Goal: Task Accomplishment & Management: Complete application form

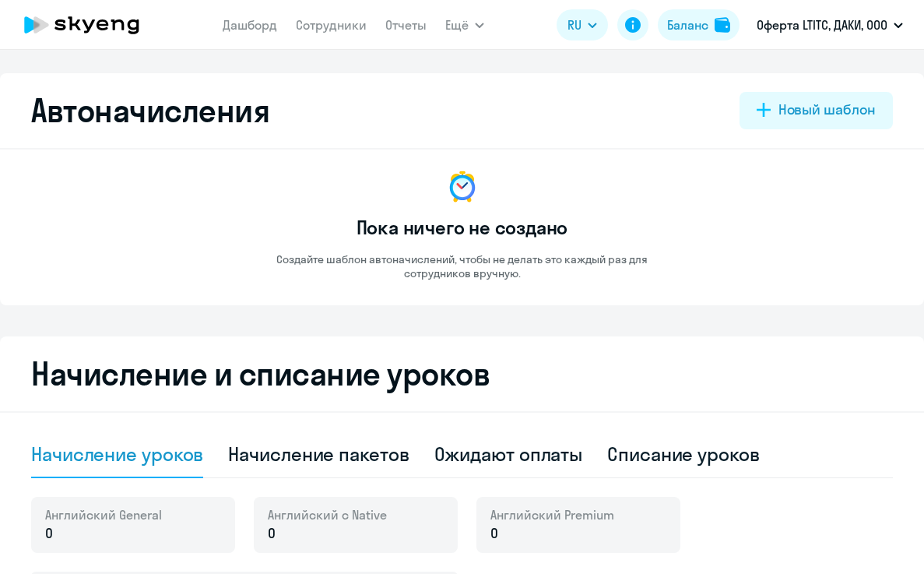
select select "10"
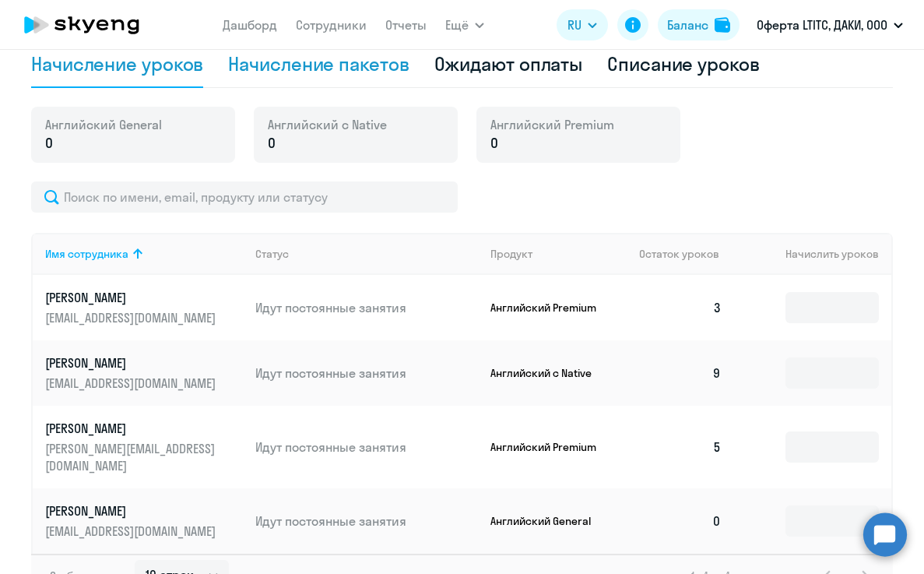
click at [361, 68] on div "Начисление пакетов" at bounding box center [318, 63] width 181 height 25
select select "10"
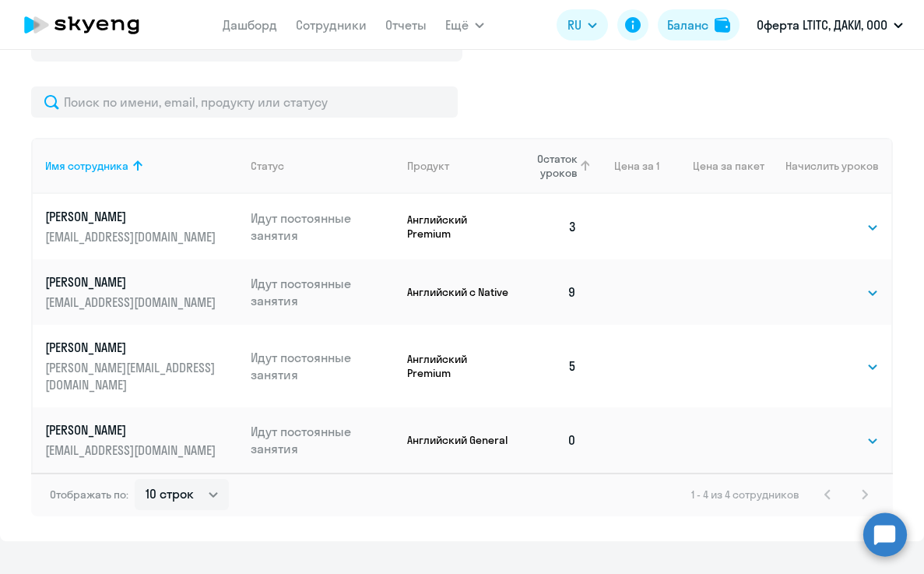
scroll to position [548, 0]
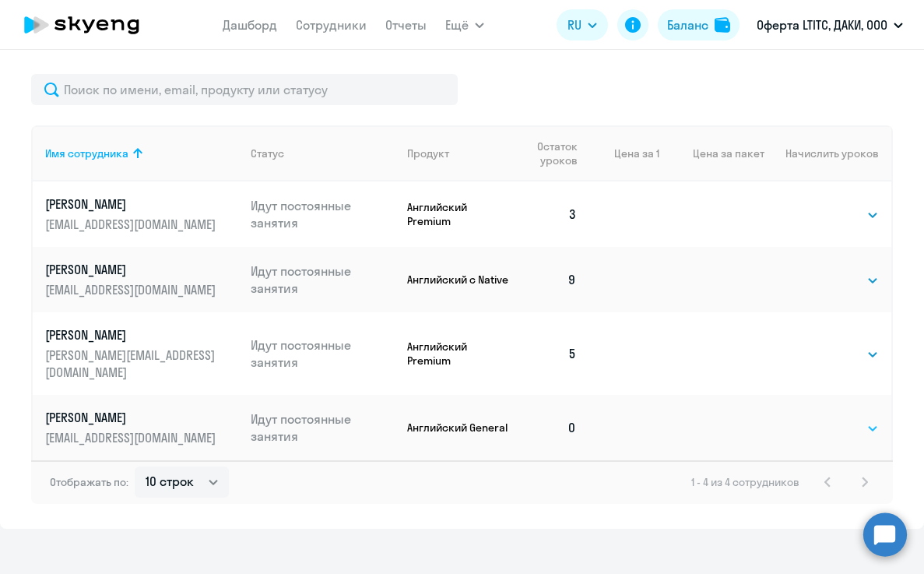
click at [833, 419] on select "Выбрать 4 8 16 32 64 96 128" at bounding box center [847, 428] width 64 height 19
select select "16"
click at [815, 419] on select "Выбрать 4 8 16 32 64 96 128" at bounding box center [847, 428] width 64 height 19
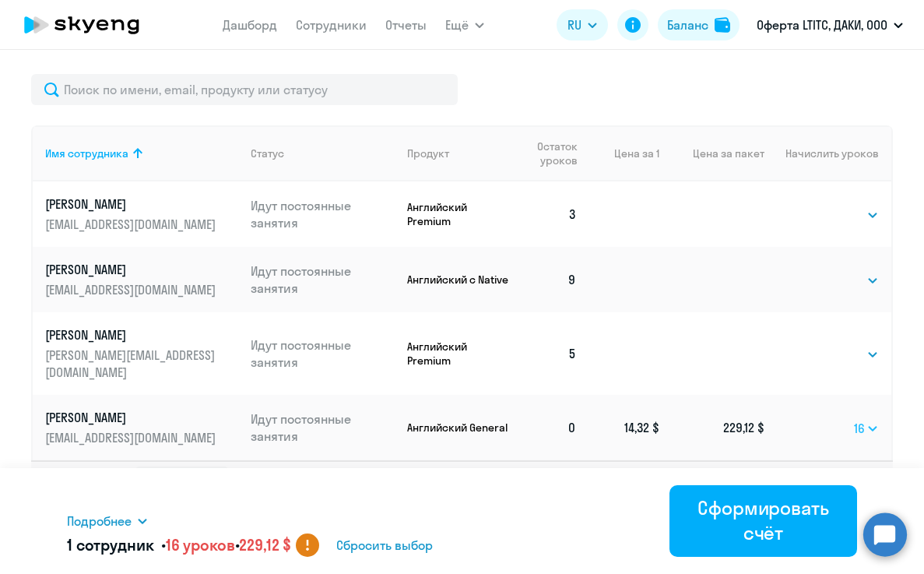
click at [857, 419] on select "Выбрать 4 8 16 32 64 96 128" at bounding box center [866, 428] width 25 height 19
click at [854, 419] on select "Выбрать 4 8 16 32 64 96 128" at bounding box center [866, 428] width 25 height 19
click at [840, 348] on select "Выбрать 4 8 16 32 64 96 128" at bounding box center [847, 354] width 64 height 19
select select "8"
click at [815, 345] on select "Выбрать 4 8 16 32 64 96 128" at bounding box center [847, 354] width 64 height 19
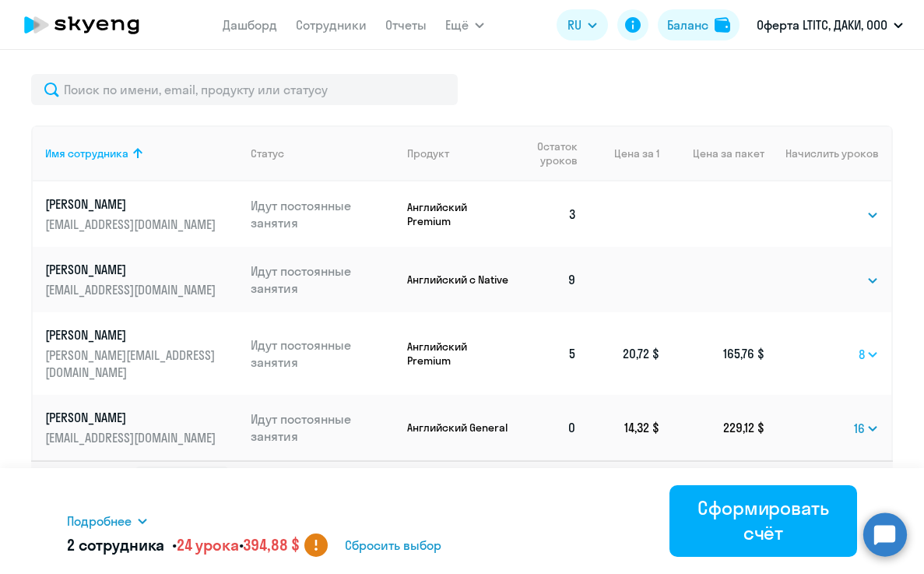
click at [864, 345] on select "Выбрать 4 8 16 32 64 96 128" at bounding box center [869, 354] width 20 height 19
select select
click at [859, 345] on select "Выбрать 4 8 16 32 64 96 128" at bounding box center [869, 354] width 20 height 19
click at [843, 211] on select "Выбрать 4 8 16 32 64 96 128" at bounding box center [847, 215] width 64 height 19
select select "8"
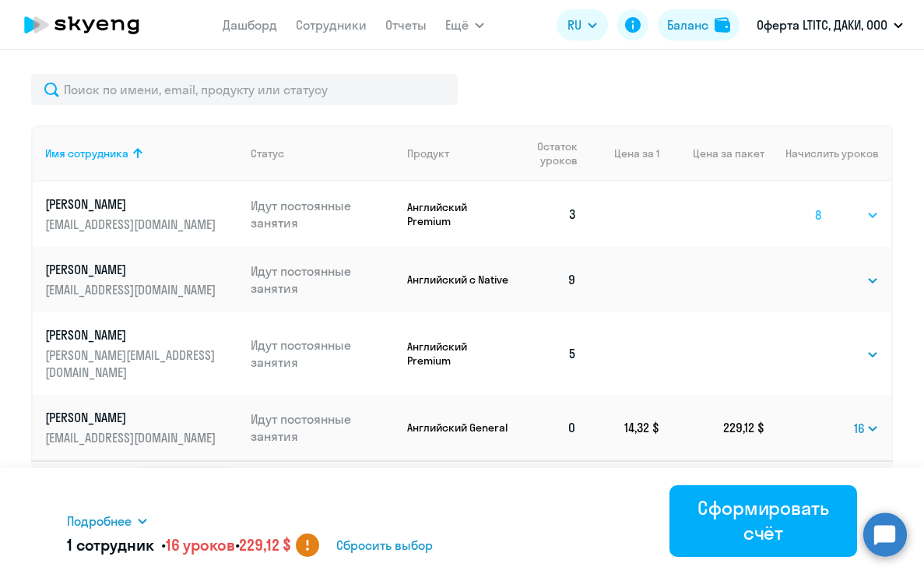
click at [815, 206] on select "Выбрать 4 8 16 32 64 96 128" at bounding box center [847, 215] width 64 height 19
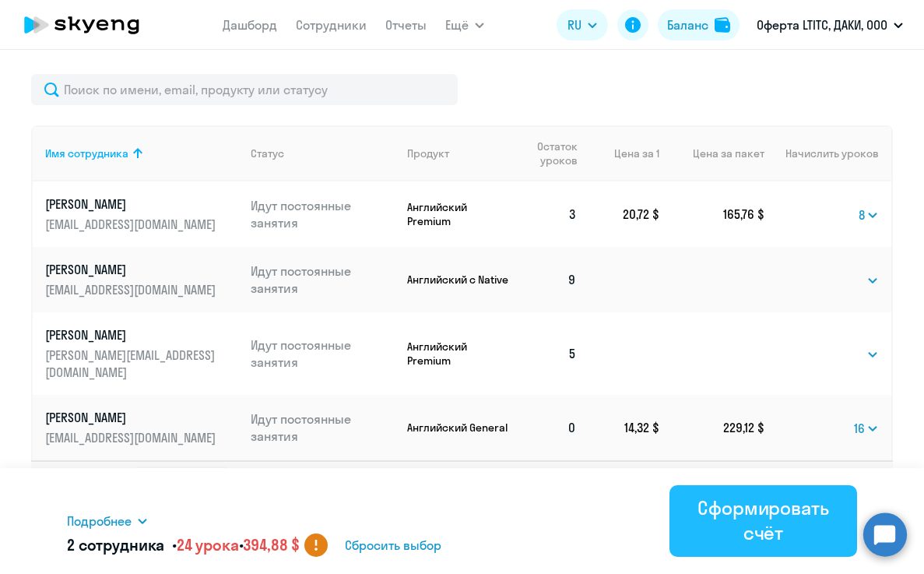
click at [770, 522] on div "Сформировать счёт" at bounding box center [764, 520] width 144 height 50
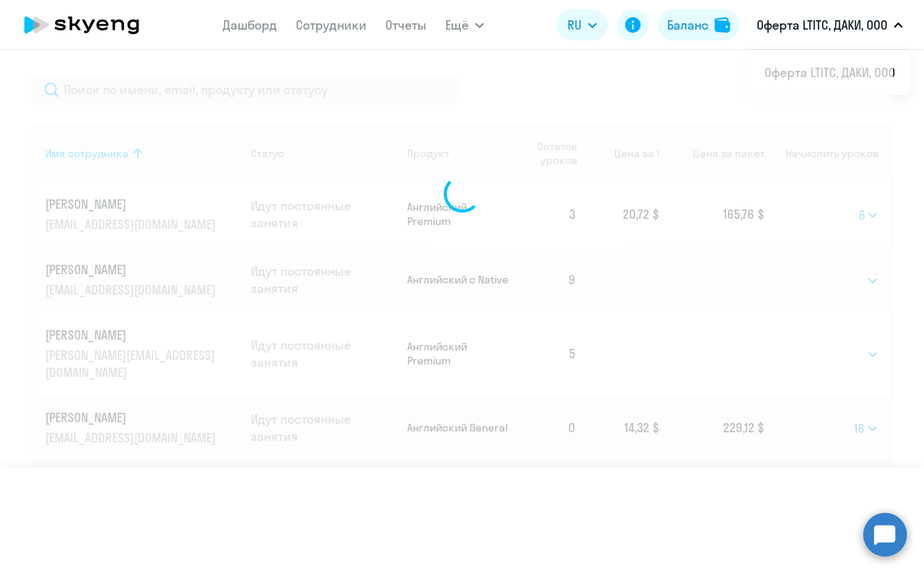
select select
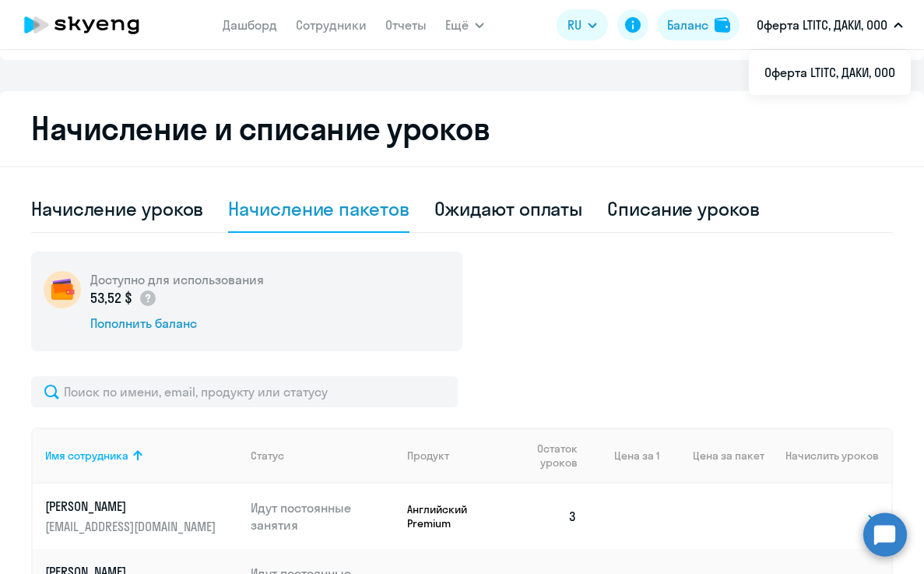
scroll to position [231, 0]
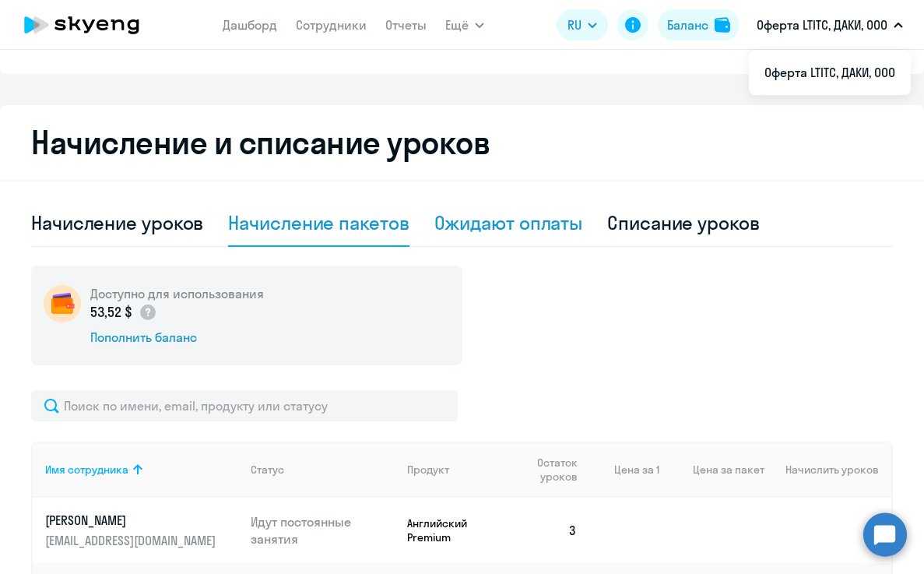
click at [507, 224] on div "Ожидают оплаты" at bounding box center [509, 222] width 149 height 25
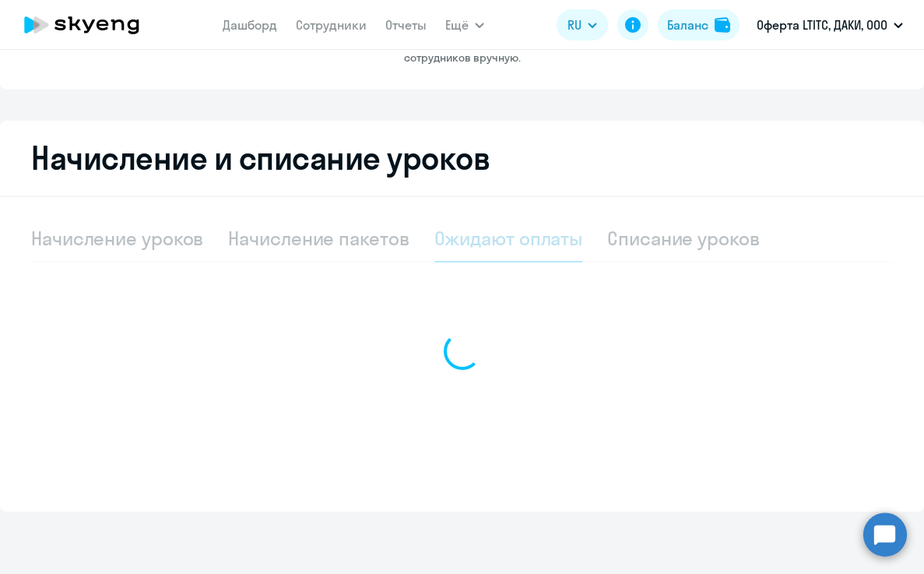
scroll to position [216, 0]
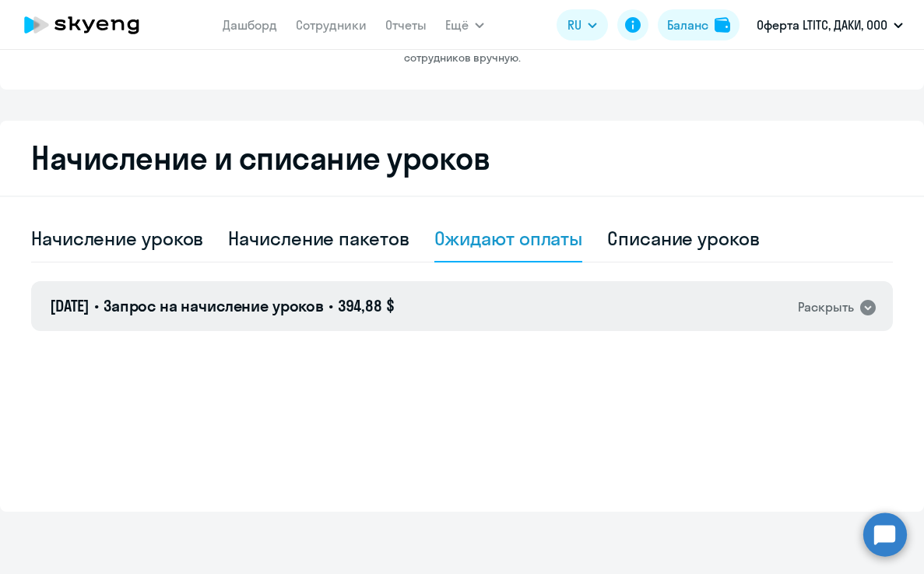
click at [822, 307] on div "Раскрыть" at bounding box center [826, 307] width 56 height 19
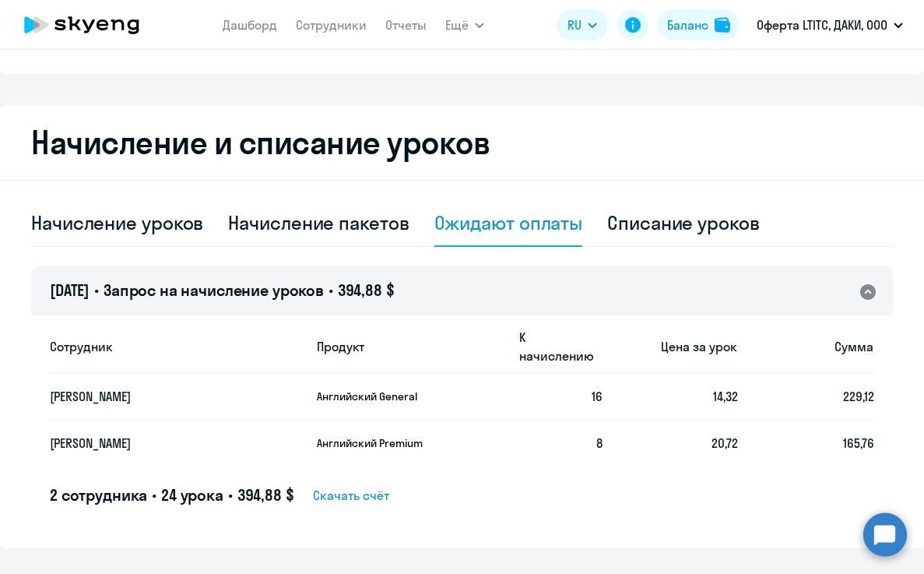
scroll to position [268, 0]
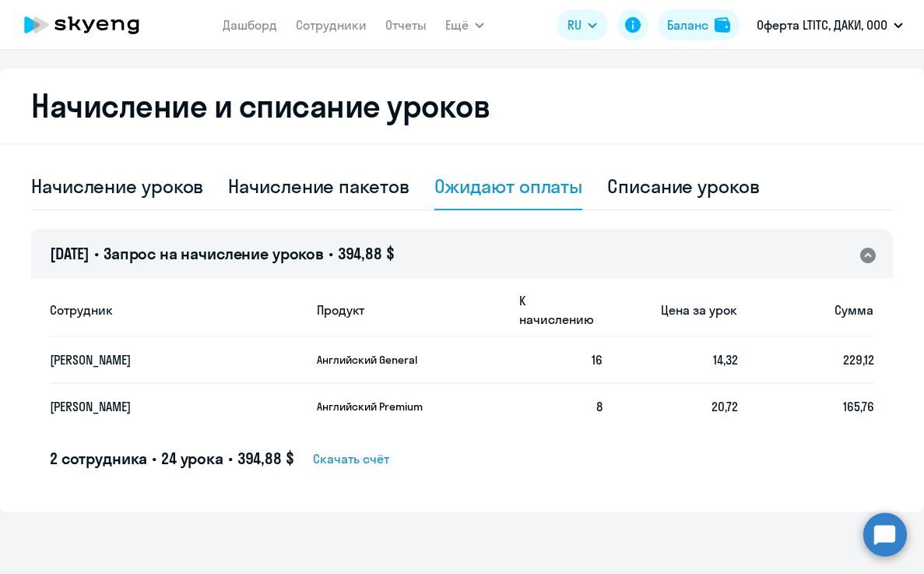
click at [368, 462] on span "Скачать счёт" at bounding box center [351, 458] width 76 height 19
click at [327, 25] on link "Сотрудники" at bounding box center [331, 25] width 71 height 16
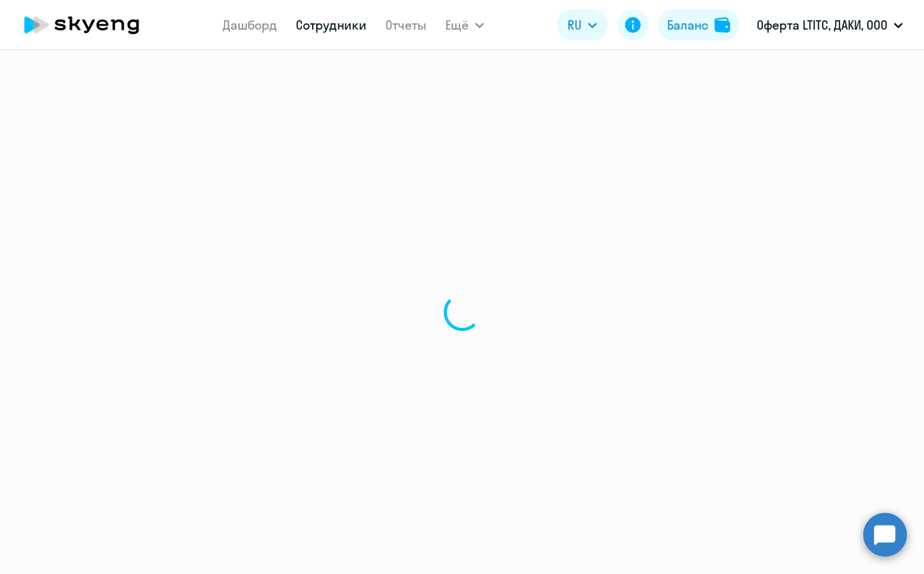
select select "30"
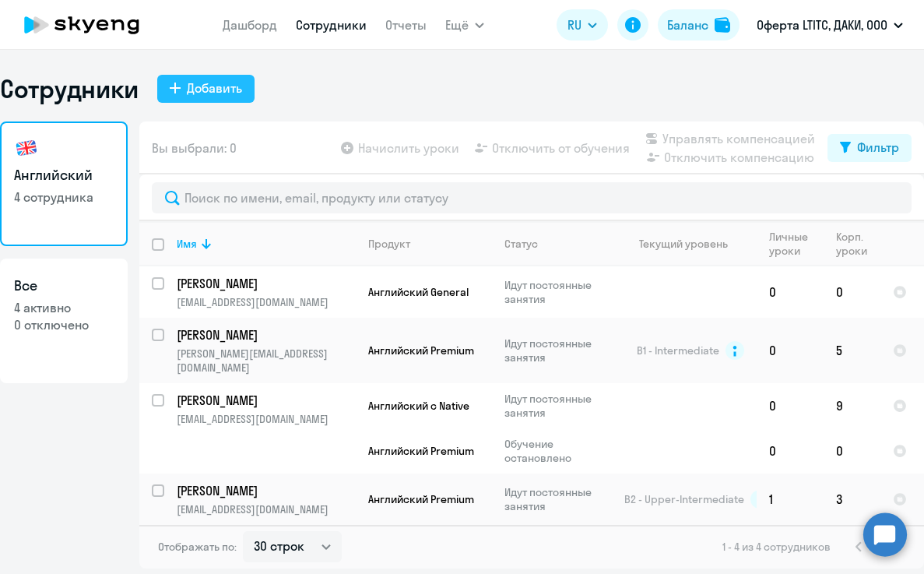
click at [217, 85] on div "Добавить" at bounding box center [214, 88] width 55 height 19
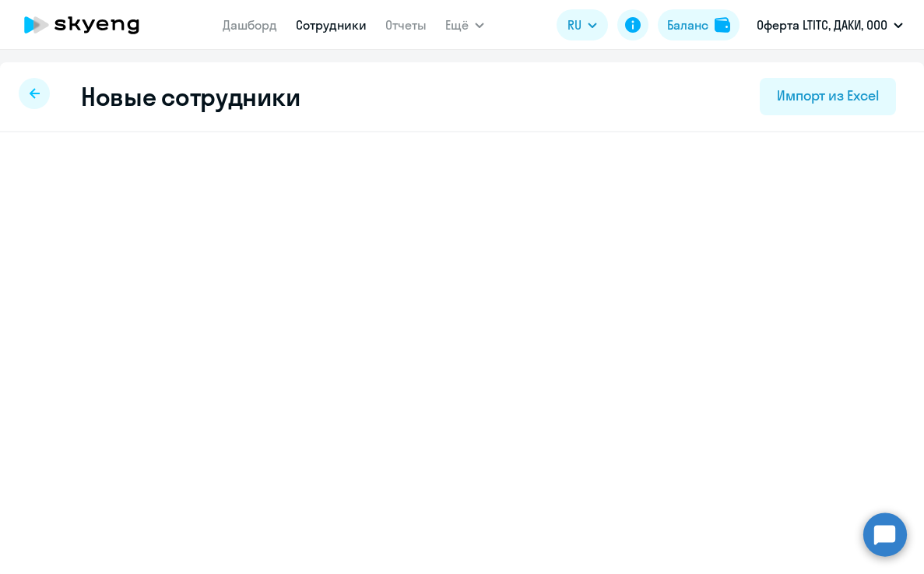
select select "english_adult_not_native_speaker"
select select "3"
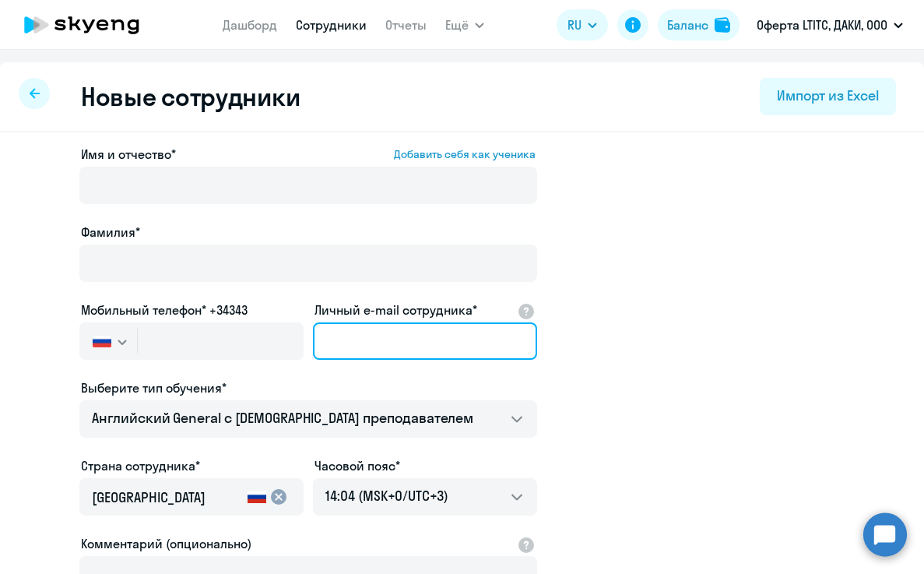
click at [392, 333] on input "Личный e-mail сотрудника*" at bounding box center [425, 340] width 224 height 37
paste input "[EMAIL_ADDRESS][DOMAIN_NAME]"
type input "[EMAIL_ADDRESS][DOMAIN_NAME]"
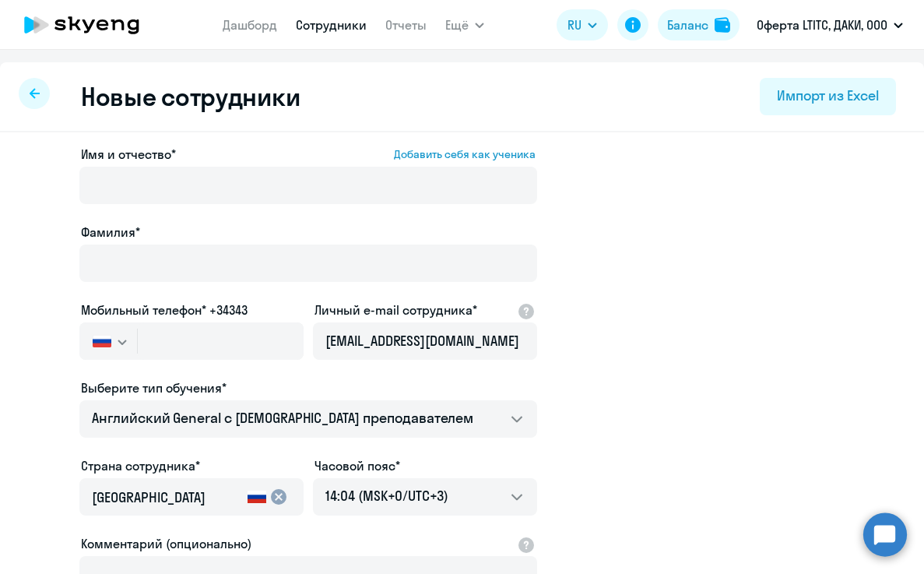
scroll to position [0, 0]
click at [120, 342] on icon "button" at bounding box center [122, 342] width 8 height 4
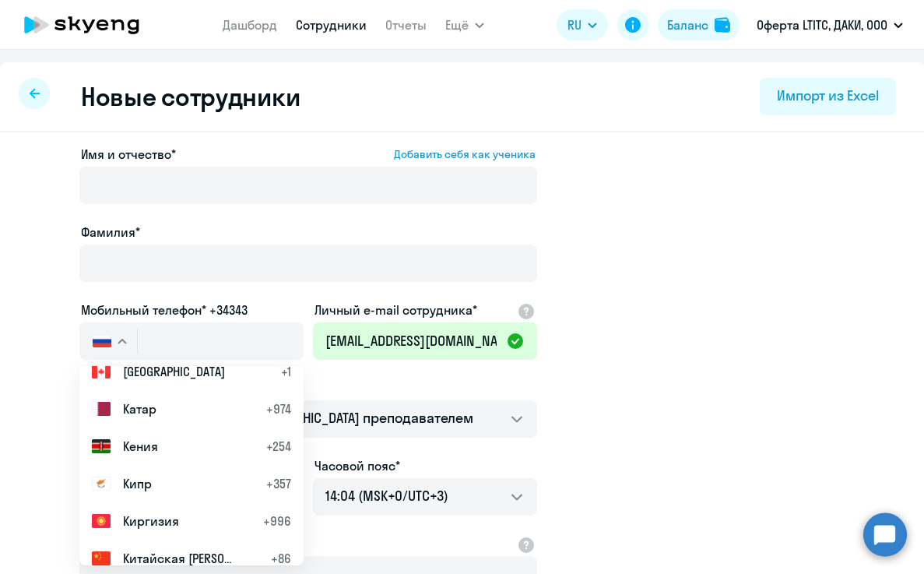
scroll to position [3162, 0]
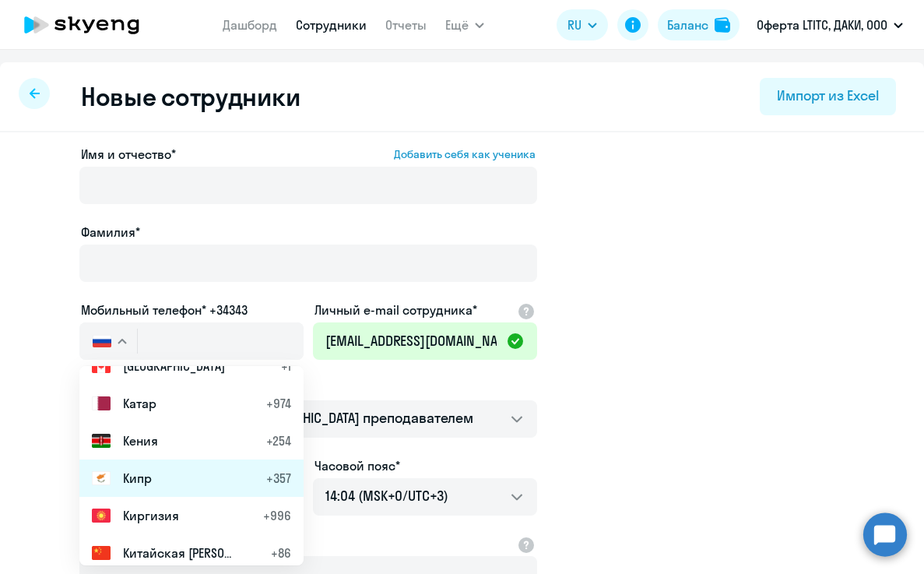
click at [163, 472] on li "Кипр +357" at bounding box center [191, 478] width 224 height 37
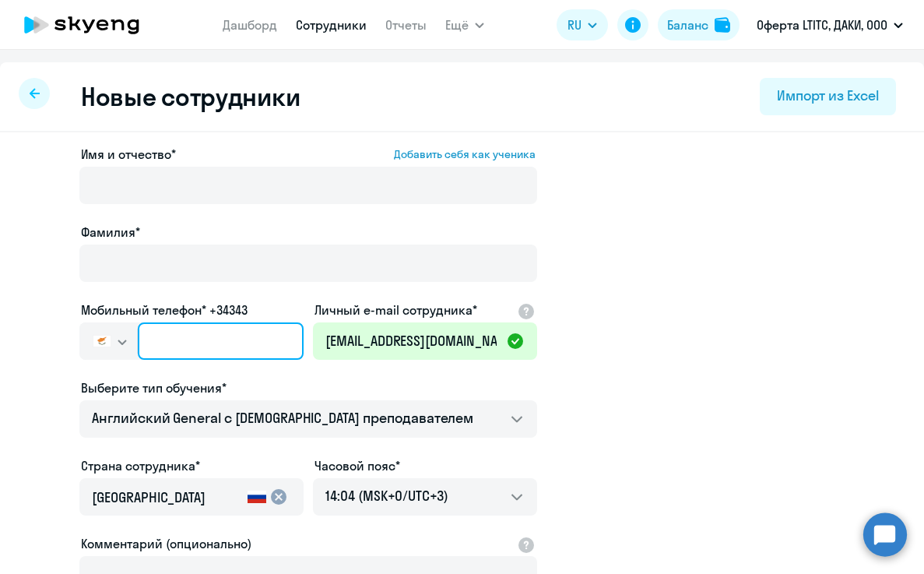
click at [202, 329] on input "text" at bounding box center [221, 340] width 166 height 37
paste input "[PHONE_NUMBER]"
type input "[PHONE_NUMBER]"
drag, startPoint x: 179, startPoint y: 338, endPoint x: 143, endPoint y: 342, distance: 36.0
click at [145, 342] on input "[PHONE_NUMBER]" at bounding box center [221, 340] width 166 height 37
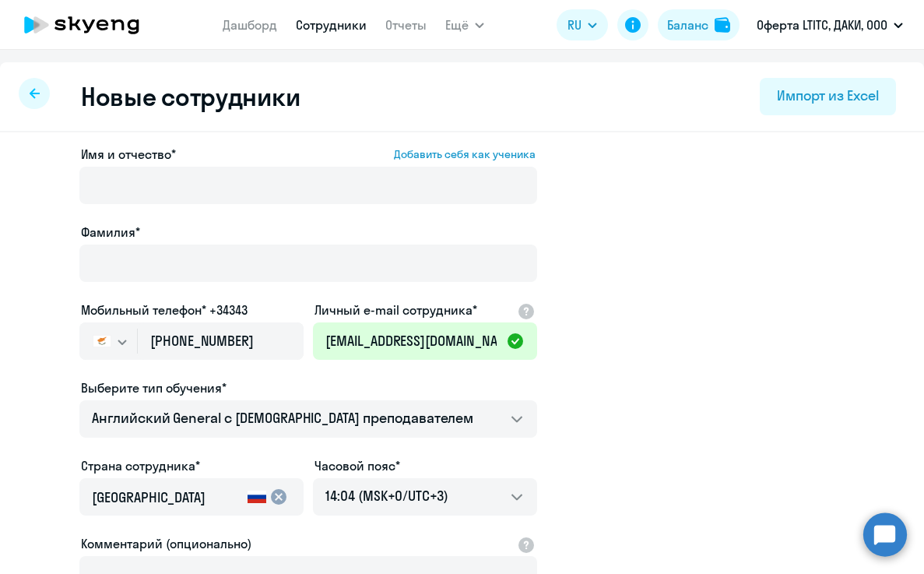
click at [629, 299] on app-new-student-form "Имя и отчество* Добавить себя как ученика [PERSON_NAME]* Мобильный телефон* +34…" at bounding box center [462, 422] width 875 height 555
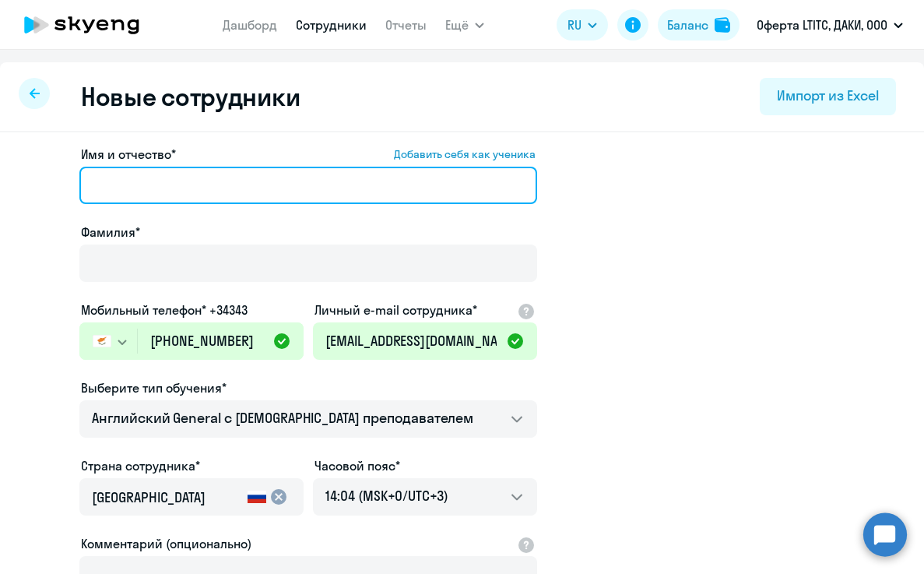
click at [160, 189] on input "Имя и отчество* Добавить себя как ученика" at bounding box center [308, 185] width 458 height 37
paste input "[PERSON_NAME]"
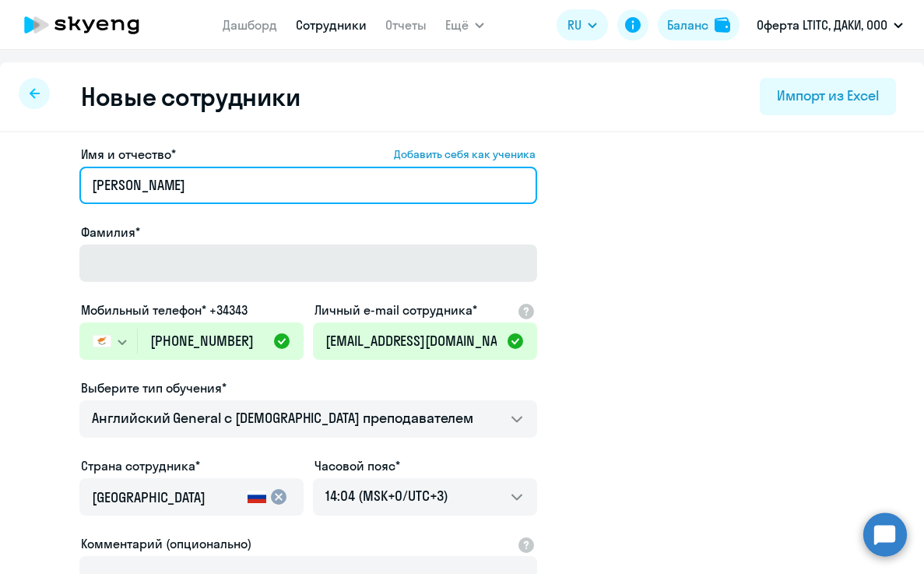
type input "[PERSON_NAME]"
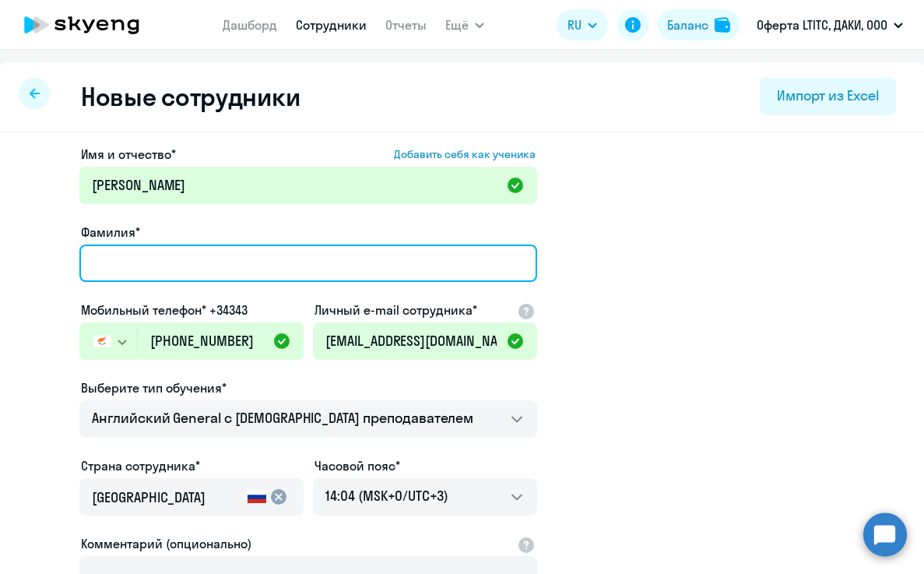
click at [143, 260] on input "Фамилия*" at bounding box center [308, 263] width 458 height 37
paste input "[PERSON_NAME]"
drag, startPoint x: 132, startPoint y: 262, endPoint x: 58, endPoint y: 252, distance: 73.8
click at [58, 252] on app-new-student-form "Имя и отчество* Добавить себя как ученика [PERSON_NAME] Фамилия* [PERSON_NAME] …" at bounding box center [462, 422] width 875 height 555
type input "Filimonova"
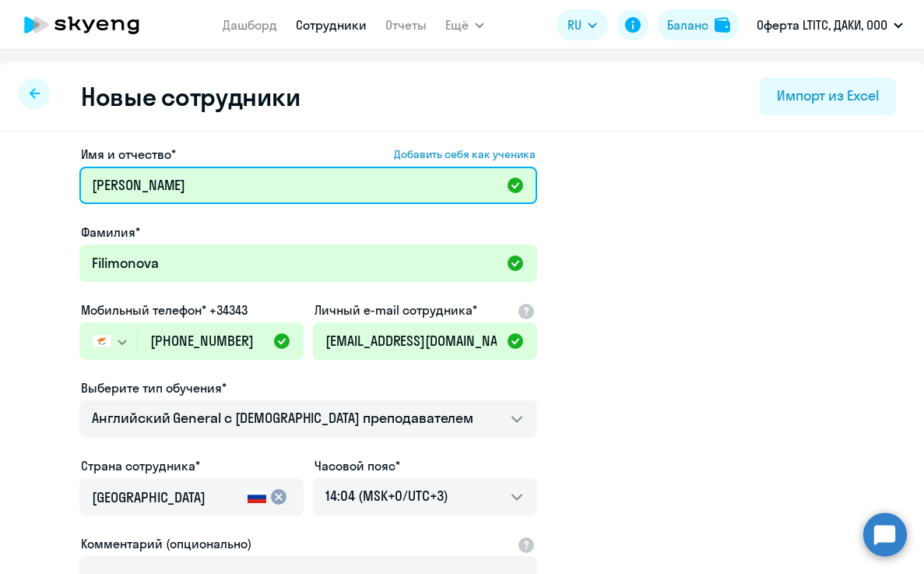
drag, startPoint x: 127, startPoint y: 185, endPoint x: 230, endPoint y: 178, distance: 103.0
click at [230, 178] on input "[PERSON_NAME]" at bounding box center [308, 185] width 458 height 37
type input "Alena"
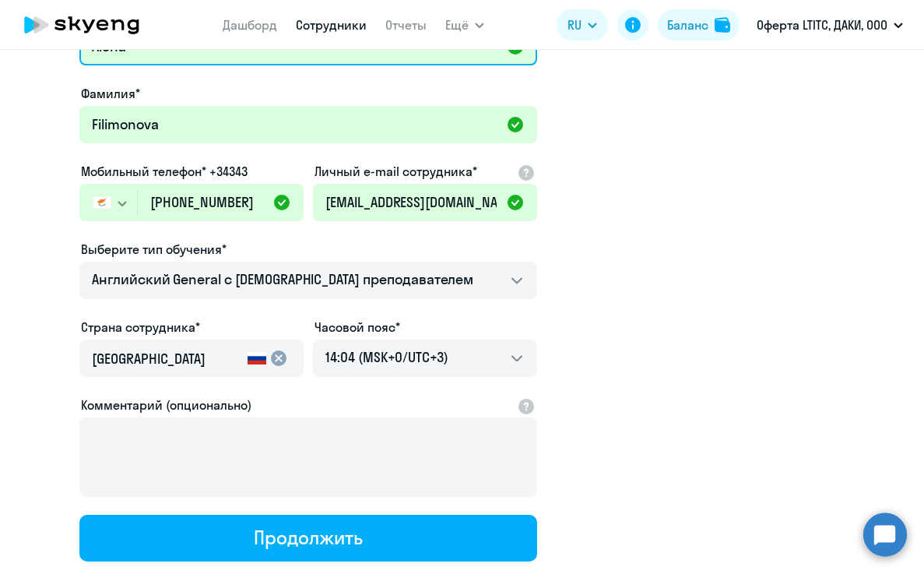
scroll to position [152, 0]
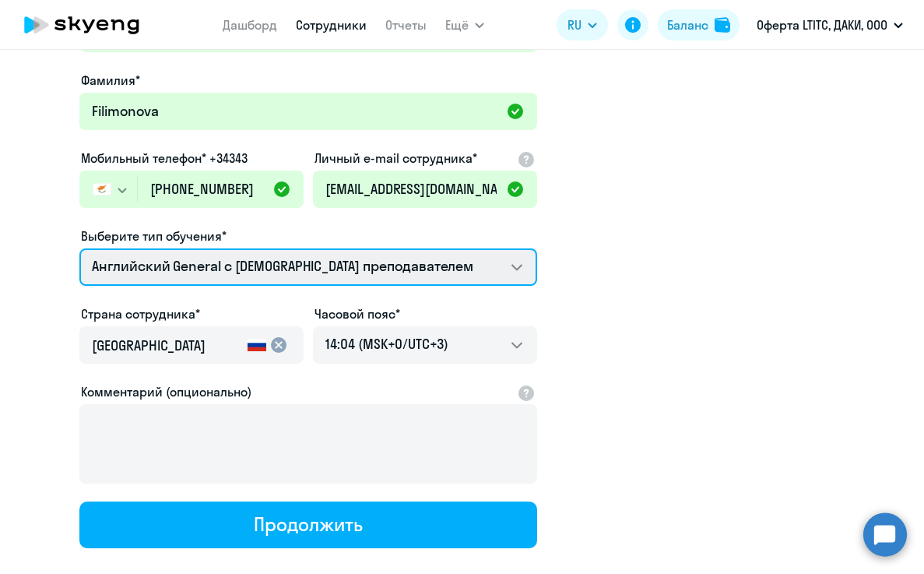
click at [358, 273] on select "Английский General с [DEMOGRAPHIC_DATA] преподавателем Английский General с [DE…" at bounding box center [308, 266] width 458 height 37
select select "english_adult_native_speaker"
click at [79, 248] on select "Английский General с [DEMOGRAPHIC_DATA] преподавателем Английский General с [DE…" at bounding box center [308, 266] width 458 height 37
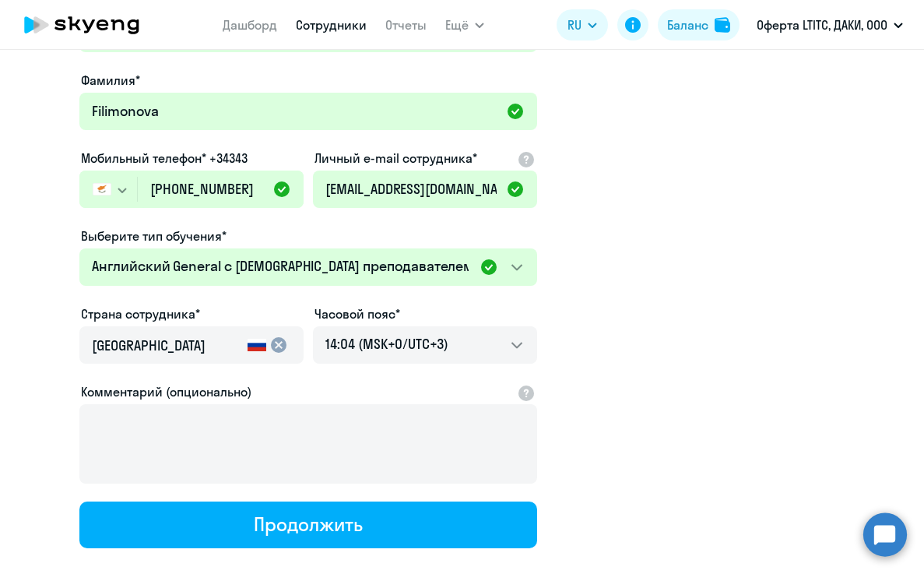
click at [278, 346] on mat-icon "cancel" at bounding box center [278, 345] width 19 height 19
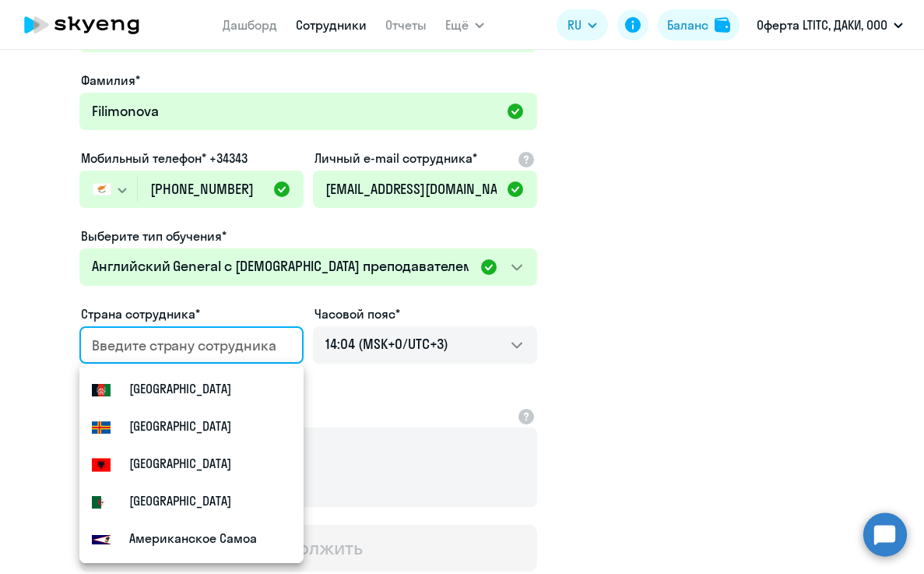
type input "Кипр"
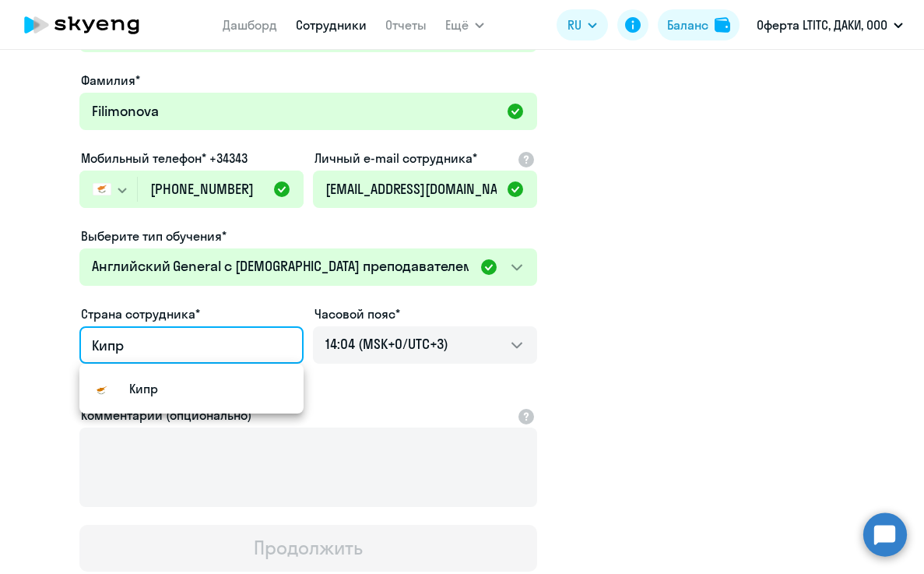
click at [186, 390] on mat-option "Кипр" at bounding box center [191, 388] width 224 height 37
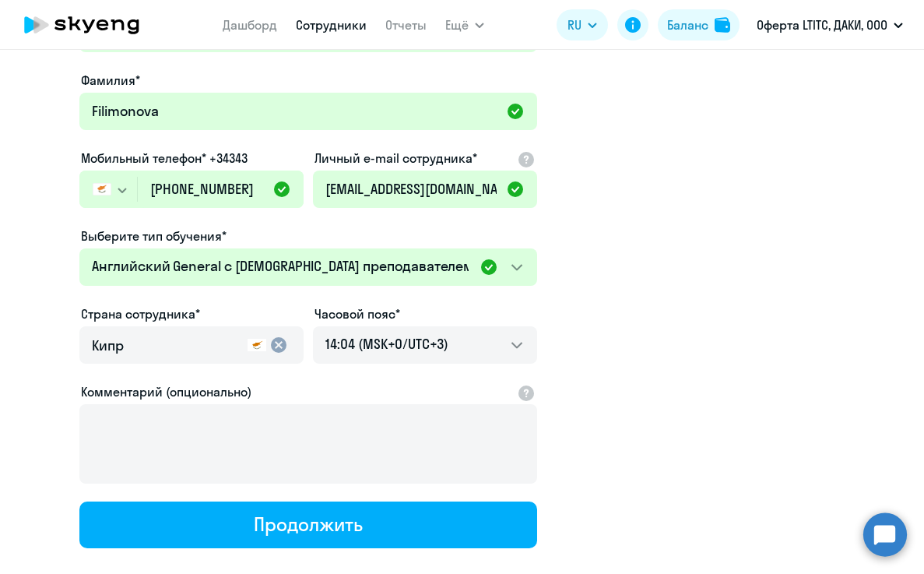
click at [661, 319] on app-new-student-form "Имя и отчество* Добавить себя как ученика [PERSON_NAME]* [PERSON_NAME] Мобильны…" at bounding box center [462, 270] width 875 height 555
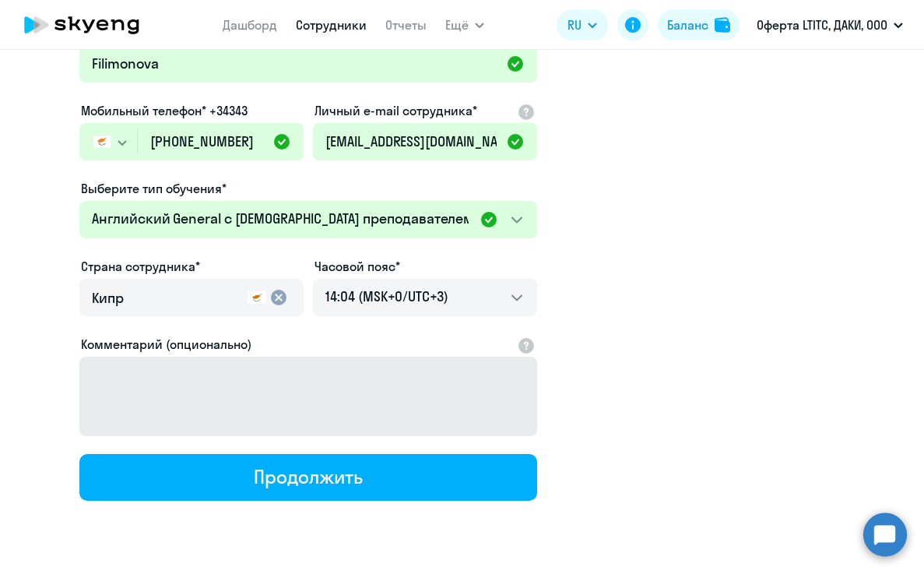
scroll to position [233, 0]
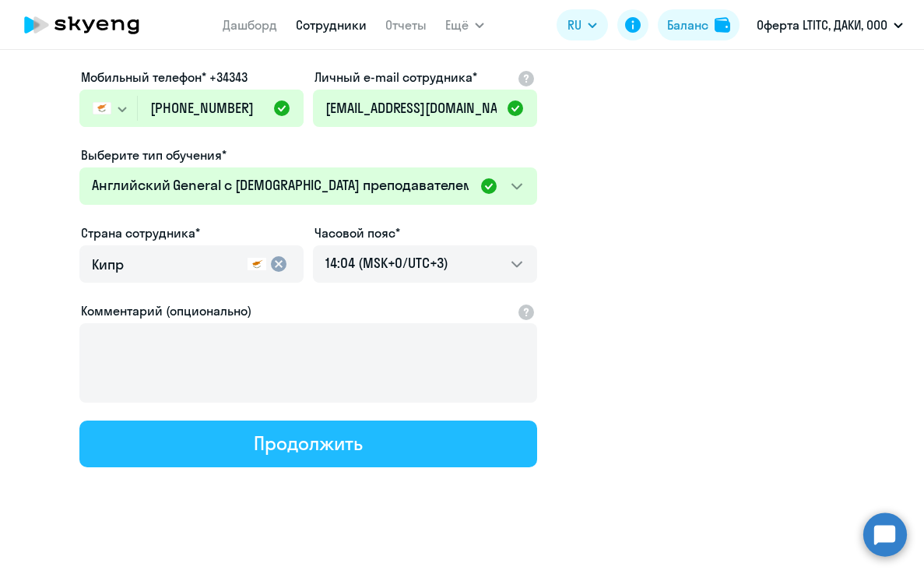
click at [394, 452] on button "Продолжить" at bounding box center [308, 444] width 458 height 47
select select "english_adult_native_speaker"
select select "3"
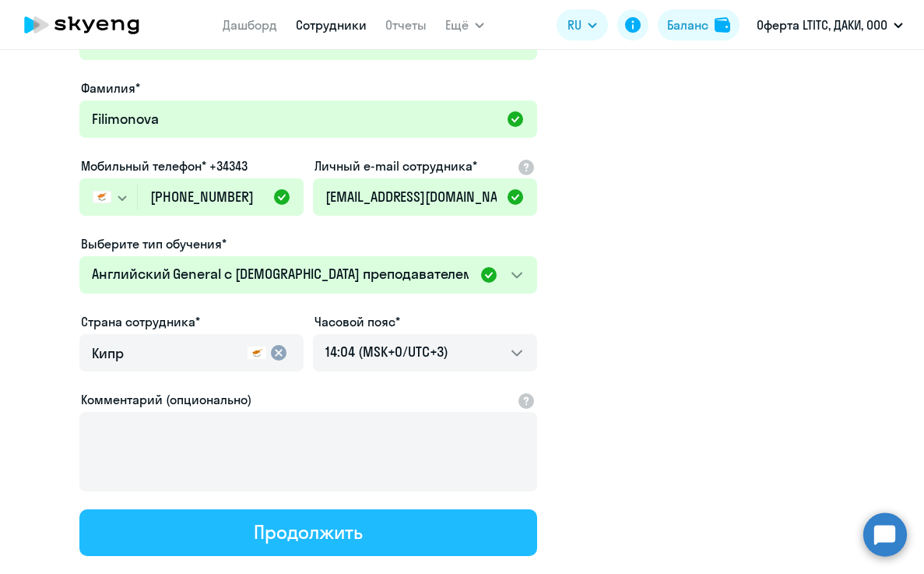
scroll to position [0, 0]
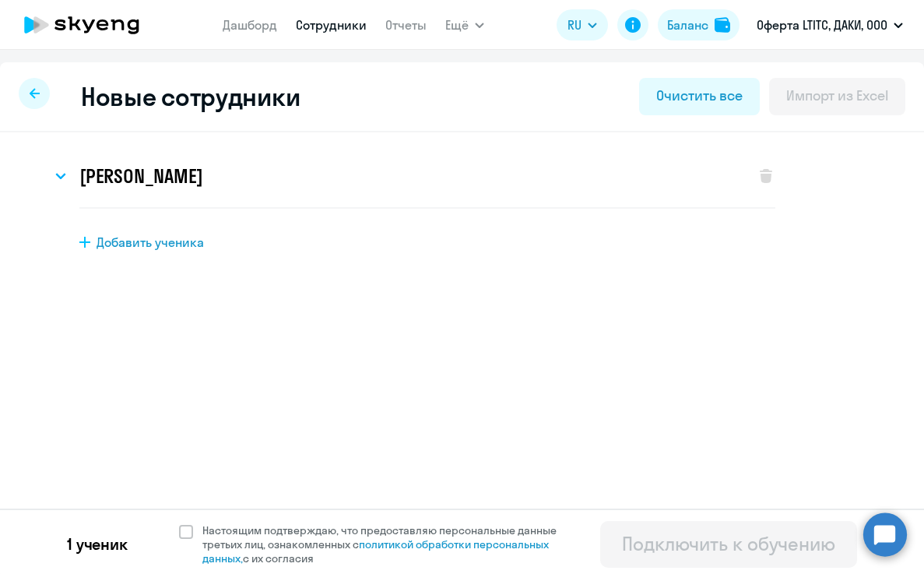
click at [100, 25] on icon at bounding box center [103, 24] width 12 height 11
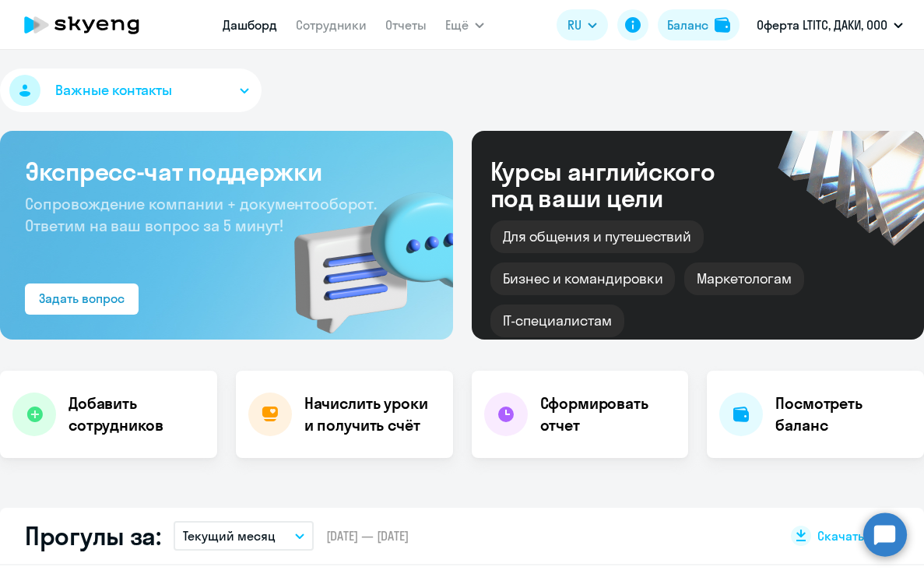
select select "30"
